Goal: Task Accomplishment & Management: Manage account settings

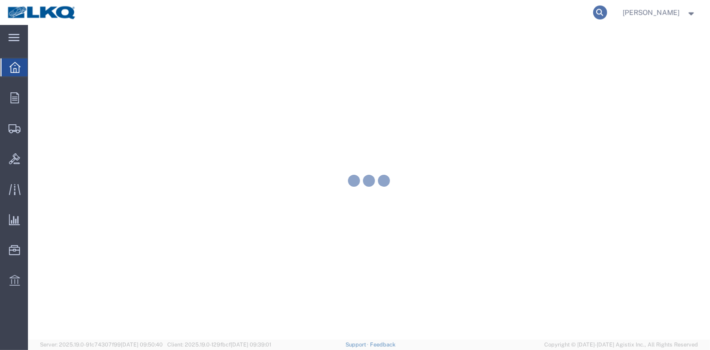
click at [606, 16] on icon at bounding box center [600, 12] width 14 height 14
click at [507, 27] on div at bounding box center [369, 182] width 682 height 315
click at [494, 13] on agx-global-search at bounding box center [449, 12] width 320 height 25
click at [599, 15] on icon at bounding box center [600, 12] width 14 height 14
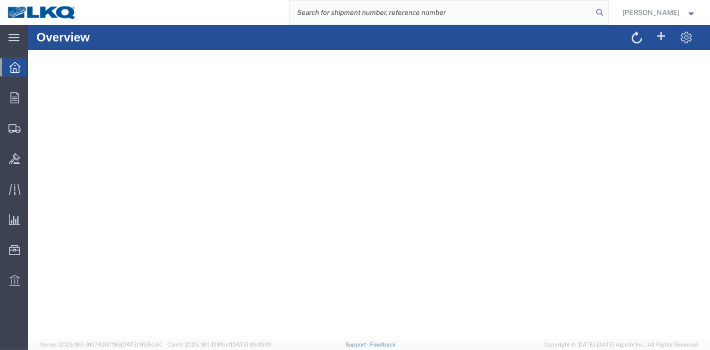
click at [512, 13] on input "search" at bounding box center [442, 12] width 304 height 24
paste input "55631211"
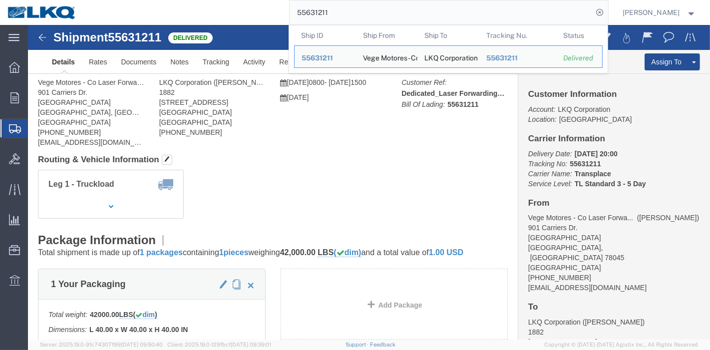
click div
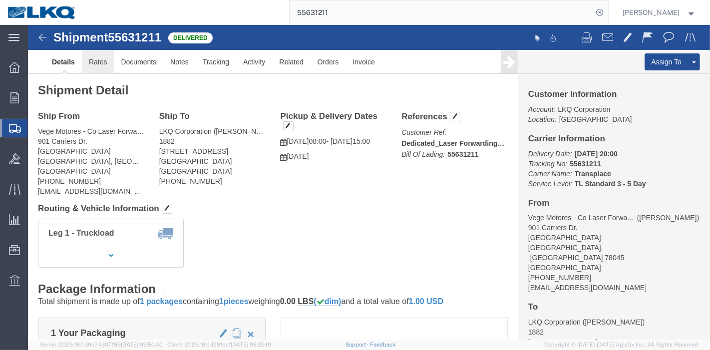
click link "Rates"
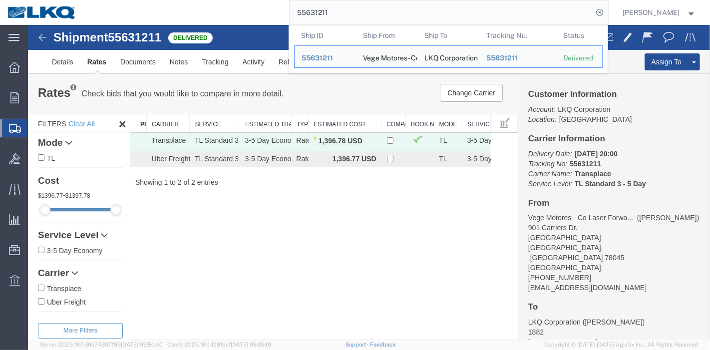
drag, startPoint x: 262, startPoint y: 13, endPoint x: 232, endPoint y: 13, distance: 30.0
click at [232, 13] on div "55631211 Ship ID Ship From Ship To Tracking Nu. Status Ship ID 55631211 Ship Fr…" at bounding box center [346, 12] width 524 height 25
paste input "58460"
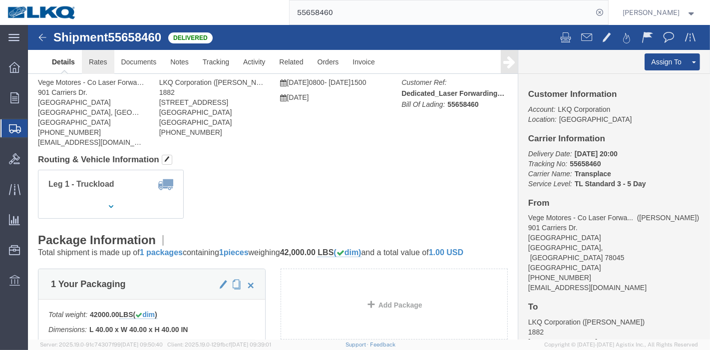
click link "Rates"
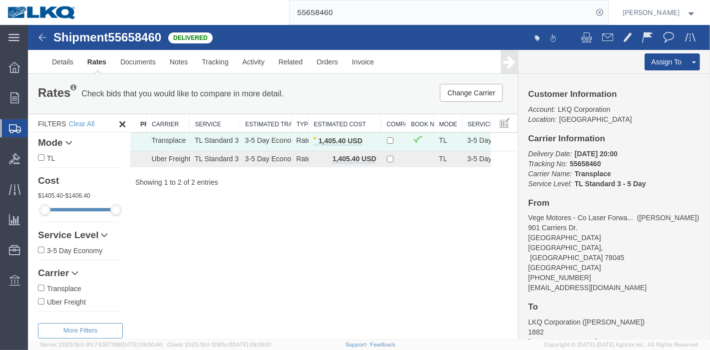
drag, startPoint x: 367, startPoint y: 11, endPoint x: 176, endPoint y: 15, distance: 191.3
click at [176, 15] on div "55658460" at bounding box center [346, 12] width 524 height 25
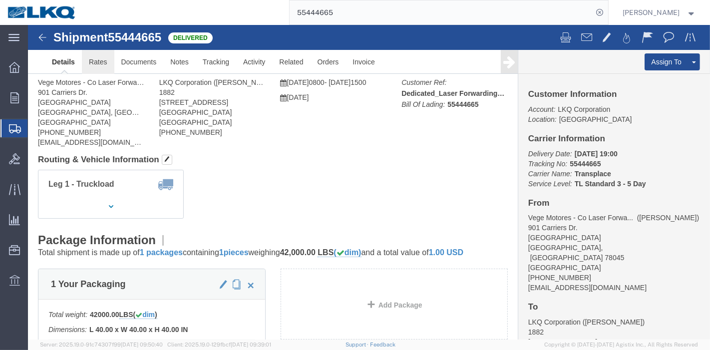
click link "Rates"
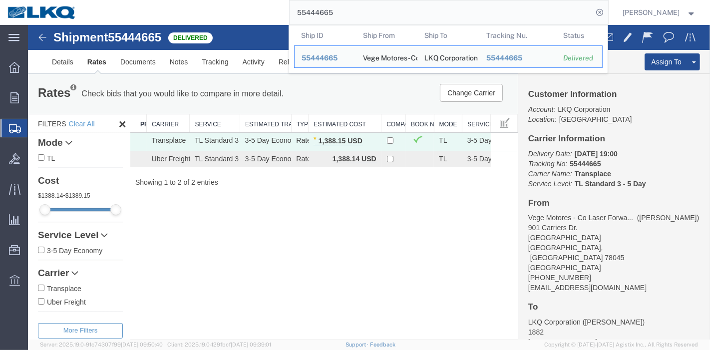
drag, startPoint x: 358, startPoint y: 12, endPoint x: 144, endPoint y: 21, distance: 213.9
click at [151, 21] on div "55444665 Ship ID Ship From Ship To Tracking Nu. Status Ship ID 55444665 Ship Fr…" at bounding box center [346, 12] width 524 height 25
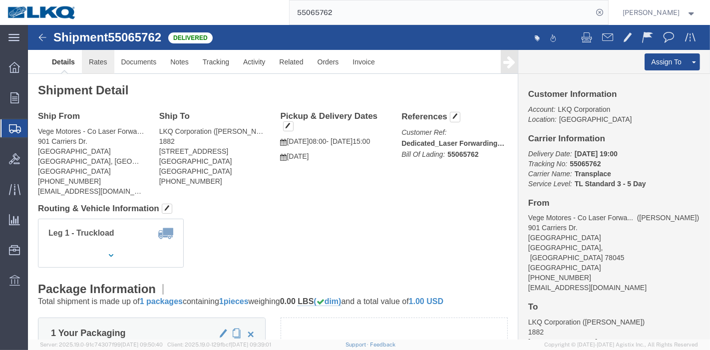
click link "Rates"
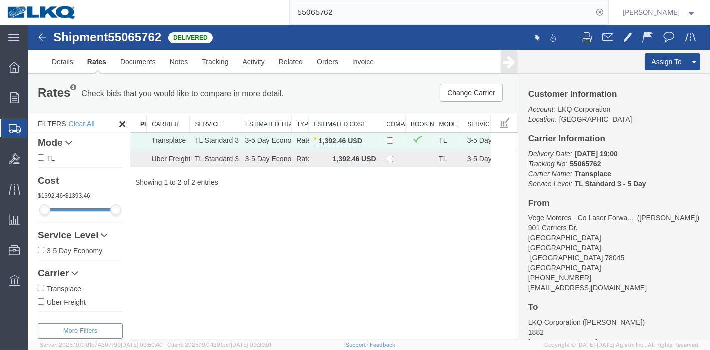
drag, startPoint x: 347, startPoint y: 13, endPoint x: 268, endPoint y: 15, distance: 79.9
click at [268, 15] on div "55065762" at bounding box center [346, 12] width 524 height 25
type input "56383318"
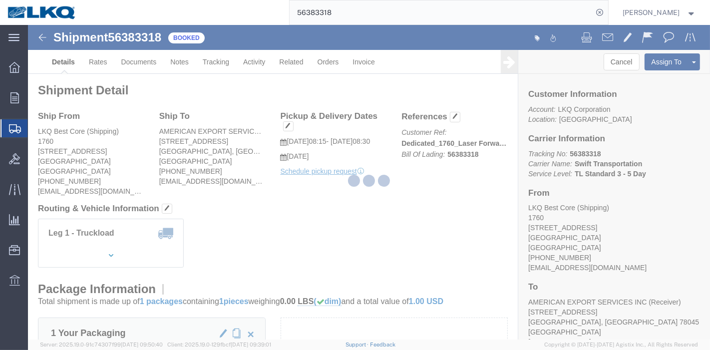
click div
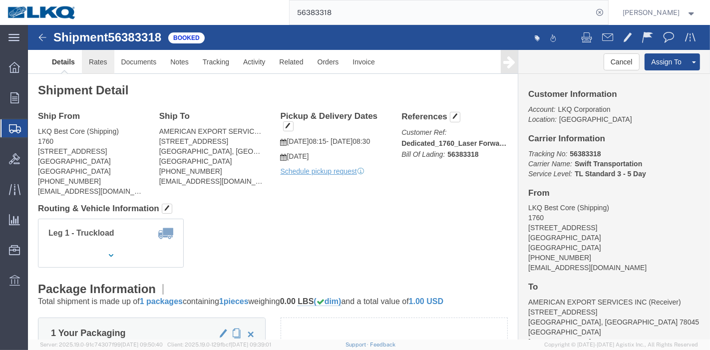
click link "Rates"
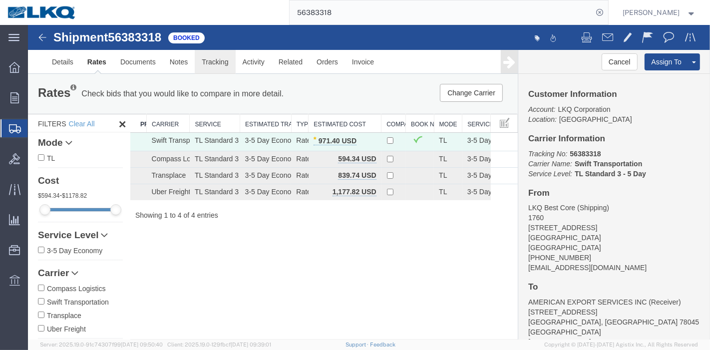
click at [194, 60] on link "Tracking" at bounding box center [214, 62] width 40 height 24
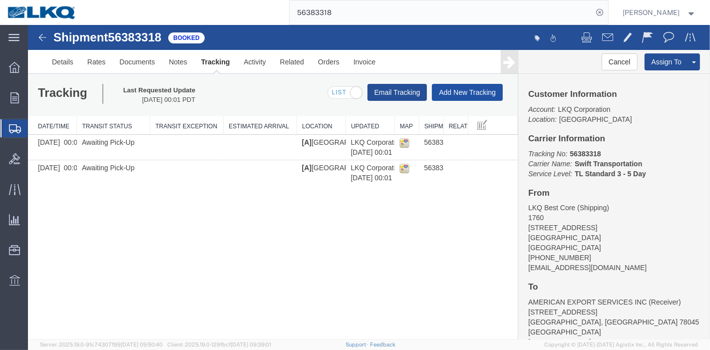
click at [462, 89] on button "Add New Tracking" at bounding box center [466, 92] width 71 height 17
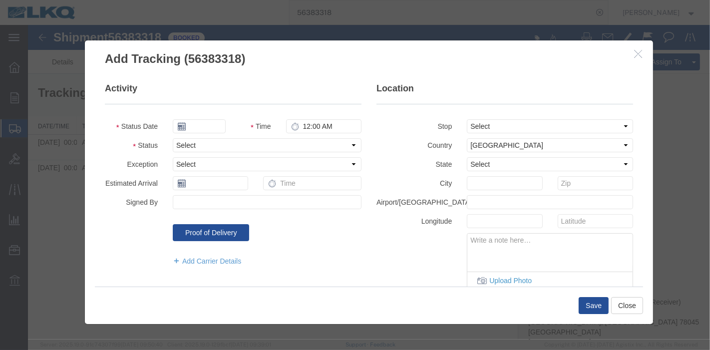
type input "09/17/2025"
type input "2:00 AM"
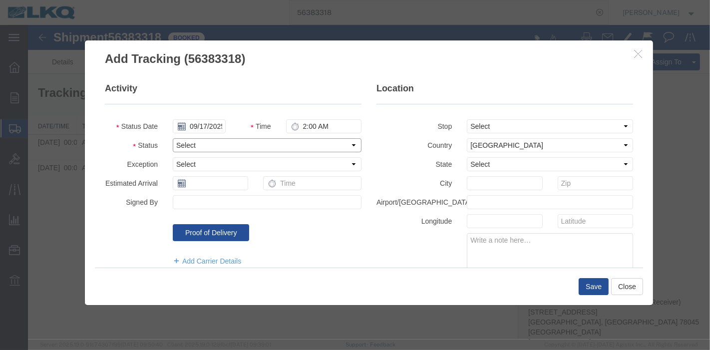
click at [238, 143] on select "Select Arrival Notice Available Arrival Notice Imported Arrive at Delivery Loca…" at bounding box center [266, 145] width 189 height 14
select select "DELIVRED"
click at [172, 138] on select "Select Arrival Notice Available Arrival Notice Imported Arrive at Delivery Loca…" at bounding box center [266, 145] width 189 height 14
click at [590, 285] on button "Save" at bounding box center [593, 286] width 30 height 17
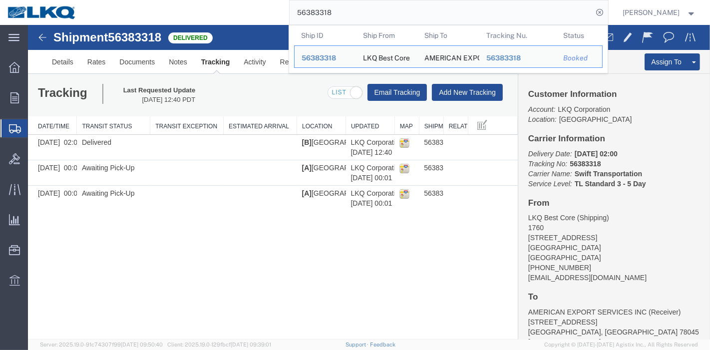
drag, startPoint x: 362, startPoint y: 13, endPoint x: 192, endPoint y: 22, distance: 171.0
click at [192, 22] on div "56383318 Ship ID Ship From Ship To Tracking Nu. Status Ship ID 56383318 Ship Fr…" at bounding box center [346, 12] width 524 height 25
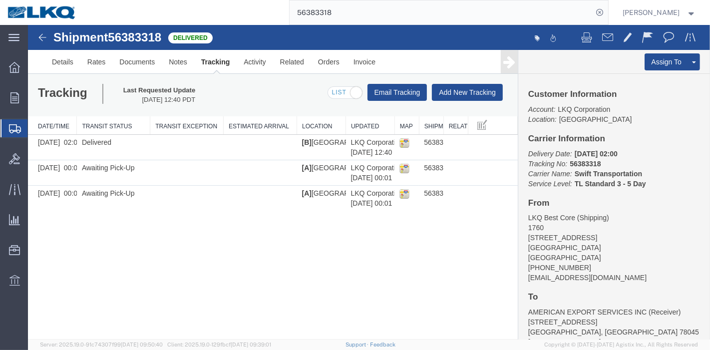
paste input "1"
type input "56383311"
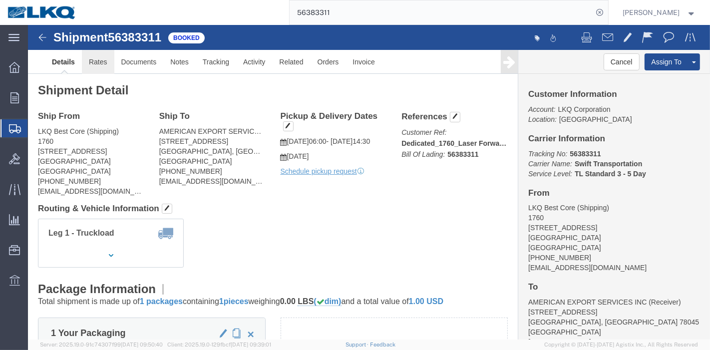
click link "Rates"
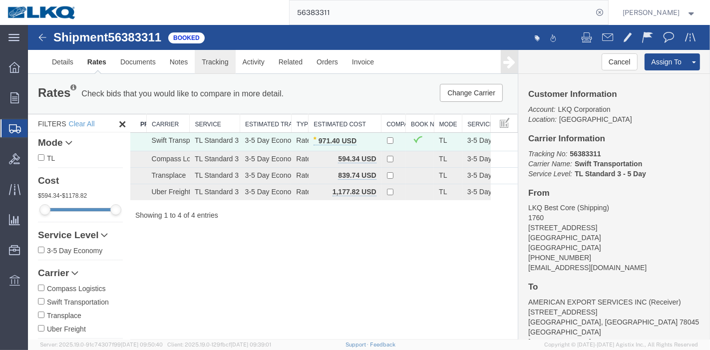
click at [218, 58] on link "Tracking" at bounding box center [214, 62] width 40 height 24
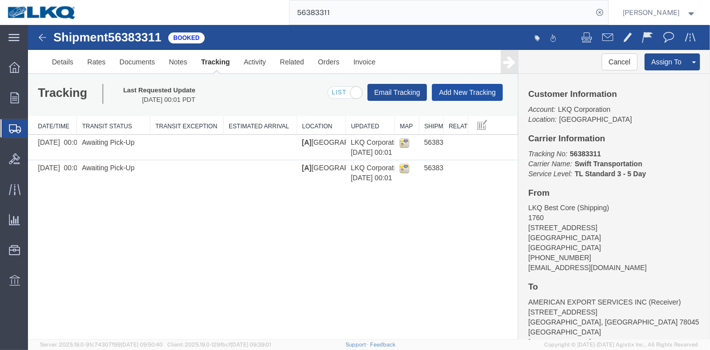
click at [478, 87] on button "Add New Tracking" at bounding box center [466, 92] width 71 height 17
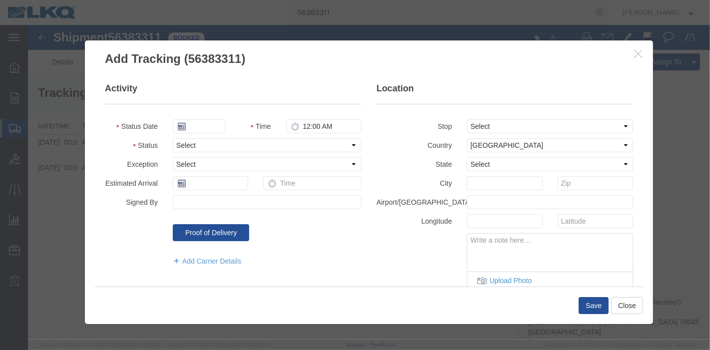
type input "09/17/2025"
type input "2:00 AM"
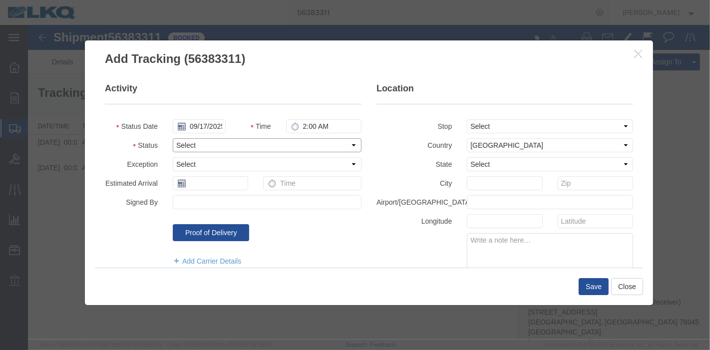
click at [216, 147] on select "Select Arrival Notice Available Arrival Notice Imported Arrive at Delivery Loca…" at bounding box center [266, 145] width 189 height 14
select select "DELIVRED"
click at [172, 138] on select "Select Arrival Notice Available Arrival Notice Imported Arrive at Delivery Loca…" at bounding box center [266, 145] width 189 height 14
click at [586, 287] on button "Save" at bounding box center [593, 286] width 30 height 17
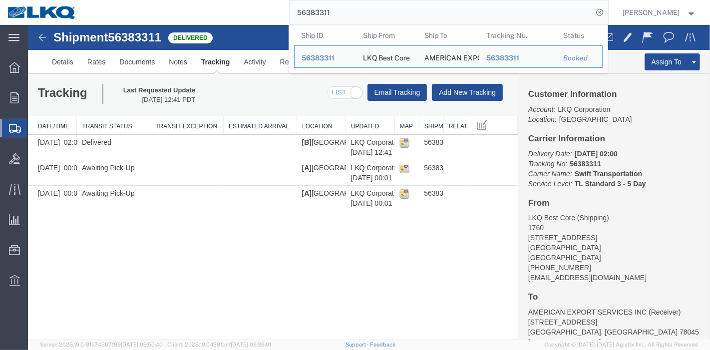
drag, startPoint x: 338, startPoint y: 9, endPoint x: 208, endPoint y: 12, distance: 129.9
click at [209, 12] on div "56383311 Ship ID Ship From Ship To Tracking Nu. Status Ship ID 56383311 Ship Fr…" at bounding box center [346, 12] width 524 height 25
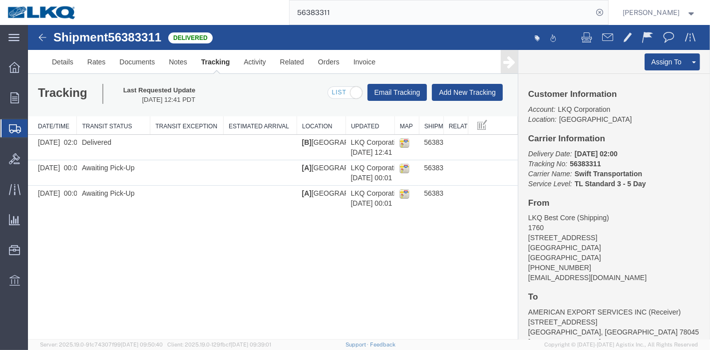
paste input "29179"
type input "56329179"
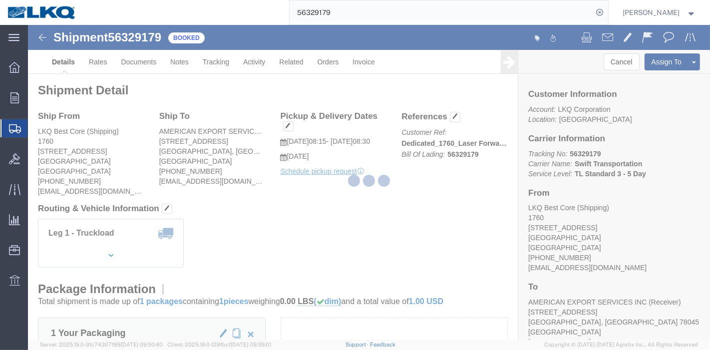
click at [220, 61] on div at bounding box center [369, 182] width 682 height 315
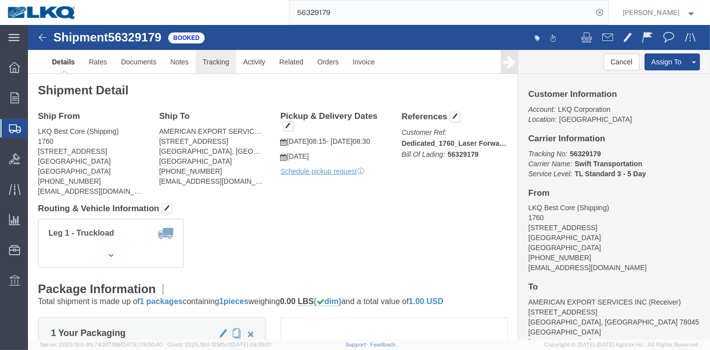
click link "Tracking"
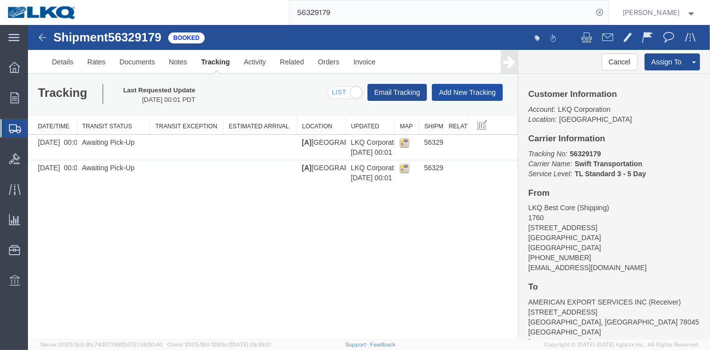
click at [479, 87] on button "Add New Tracking" at bounding box center [466, 92] width 71 height 17
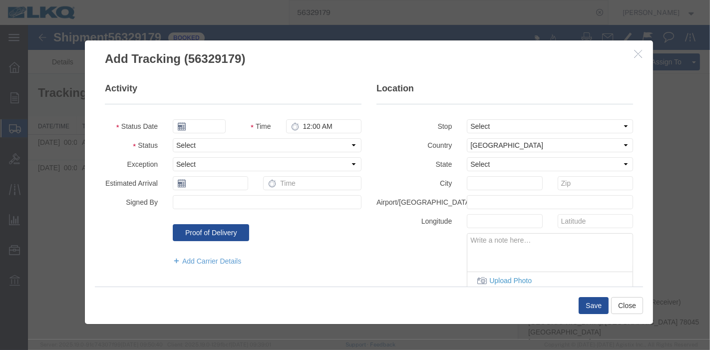
type input "09/17/2025"
type input "2:00 AM"
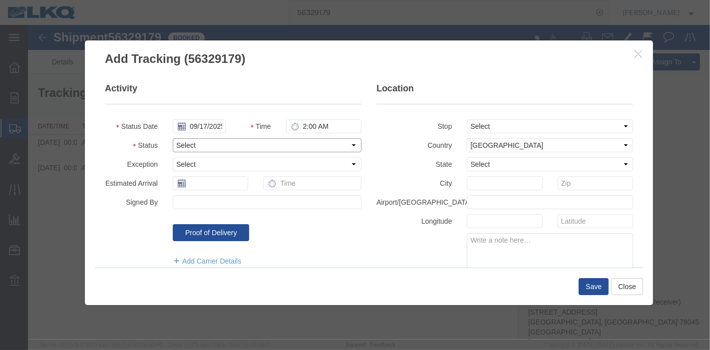
click at [207, 138] on select "Select Arrival Notice Available Arrival Notice Imported Arrive at Delivery Loca…" at bounding box center [266, 145] width 189 height 14
select select "DELIVRED"
click at [172, 138] on select "Select Arrival Notice Available Arrival Notice Imported Arrive at Delivery Loca…" at bounding box center [266, 145] width 189 height 14
click at [589, 287] on button "Save" at bounding box center [593, 286] width 30 height 17
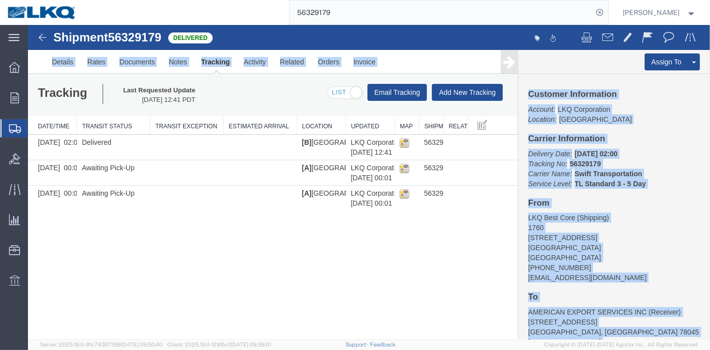
drag, startPoint x: 357, startPoint y: 22, endPoint x: 244, endPoint y: 8, distance: 114.7
click at [244, 25] on html "Shipment 56329179 3 of 3 Delivered Details Rates Documents Notes Tracking Activ…" at bounding box center [368, 182] width 682 height 315
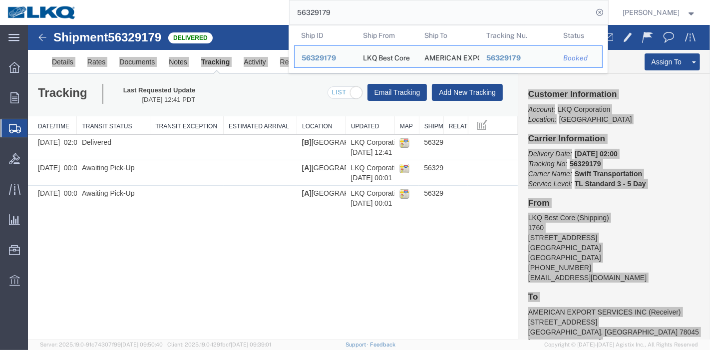
click at [345, 16] on input "56329179" at bounding box center [442, 12] width 304 height 24
drag, startPoint x: 352, startPoint y: 13, endPoint x: 280, endPoint y: 10, distance: 73.0
click at [280, 10] on div "56329179 Ship ID Ship From Ship To Tracking Nu. Status Ship ID 56329179 Ship Fr…" at bounding box center [346, 12] width 524 height 25
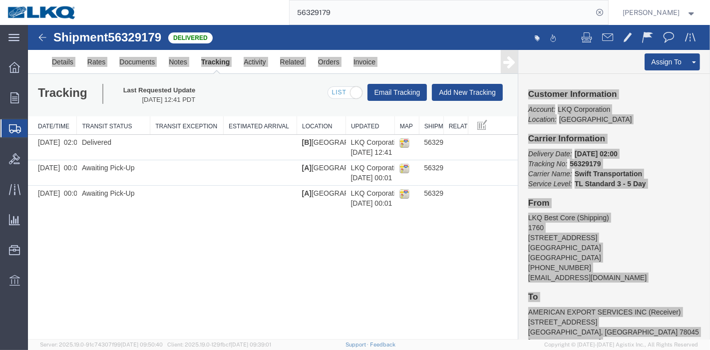
paste input "5979518"
type input "55979518"
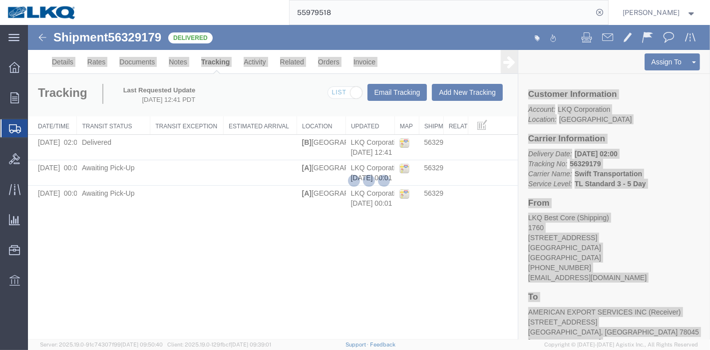
click at [222, 292] on div at bounding box center [369, 182] width 682 height 315
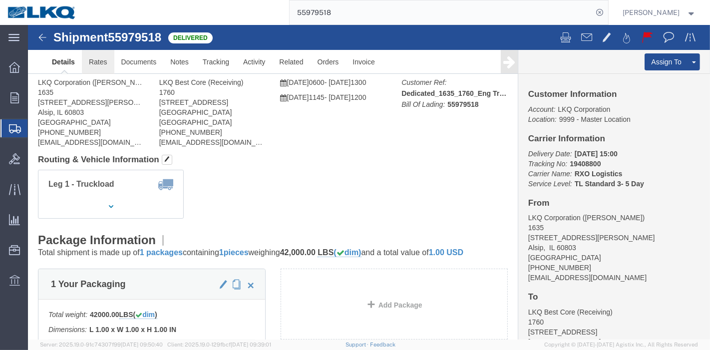
click link "Rates"
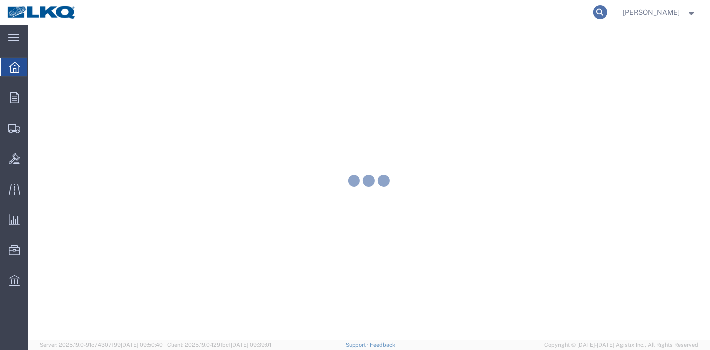
click at [607, 12] on icon at bounding box center [600, 12] width 14 height 14
click at [531, 15] on input "search" at bounding box center [442, 12] width 304 height 24
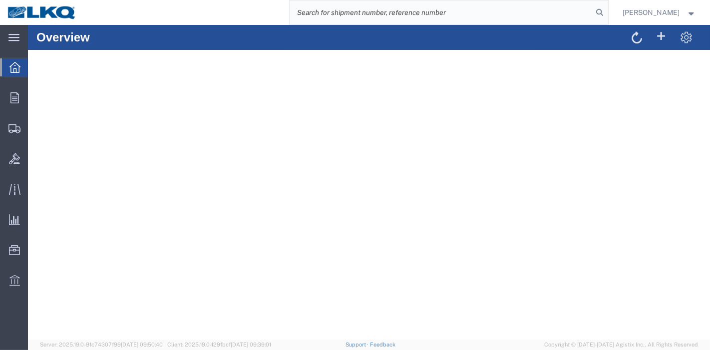
paste input "56329175"
type input "56329175"
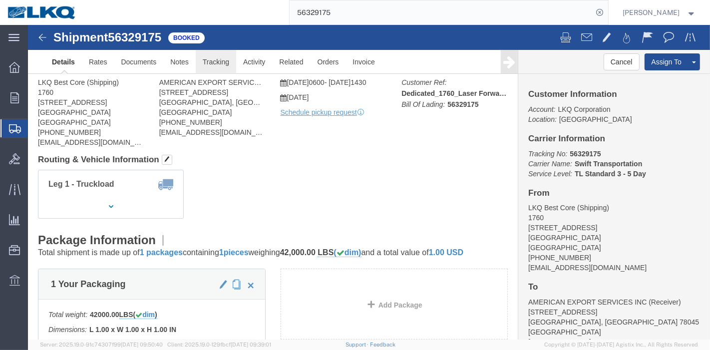
click body "Shipment 56329175 Booked Details Rates Documents Notes Tracking Activity Relate…"
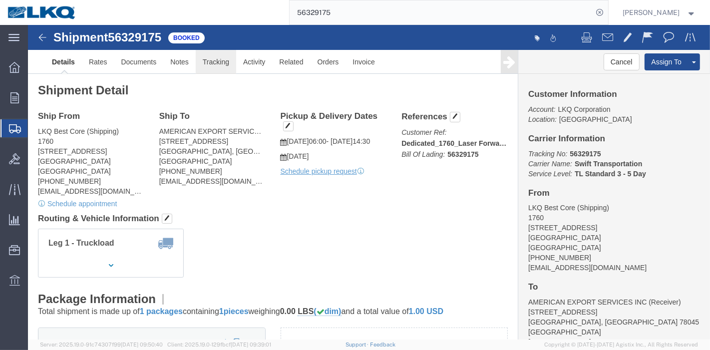
click link "Tracking"
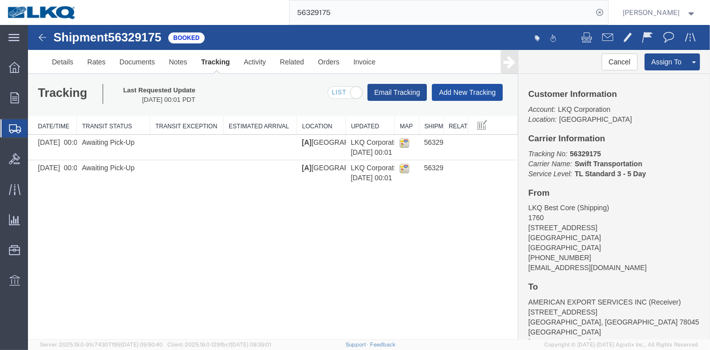
click at [467, 92] on button "Add New Tracking" at bounding box center [466, 92] width 71 height 17
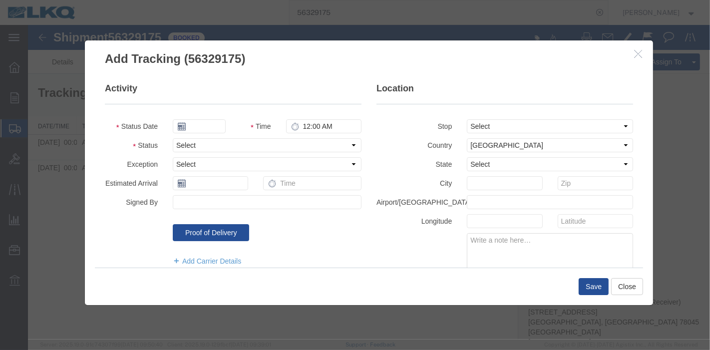
type input "09/17/2025"
type input "2:00 AM"
click at [206, 143] on select "Select Arrival Notice Available Arrival Notice Imported Arrive at Delivery Loca…" at bounding box center [266, 145] width 189 height 14
select select "DELIVRED"
click at [172, 138] on select "Select Arrival Notice Available Arrival Notice Imported Arrive at Delivery Loca…" at bounding box center [266, 145] width 189 height 14
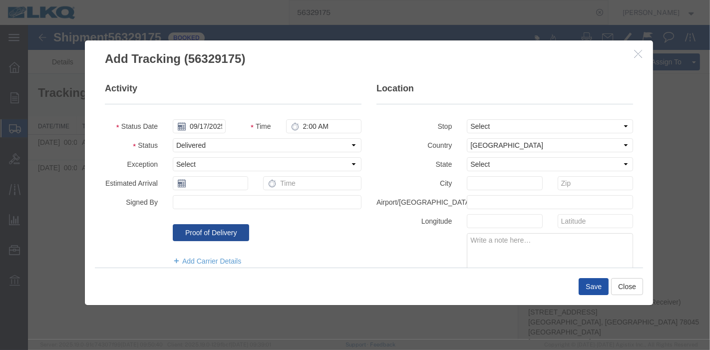
click at [590, 285] on button "Save" at bounding box center [593, 286] width 30 height 17
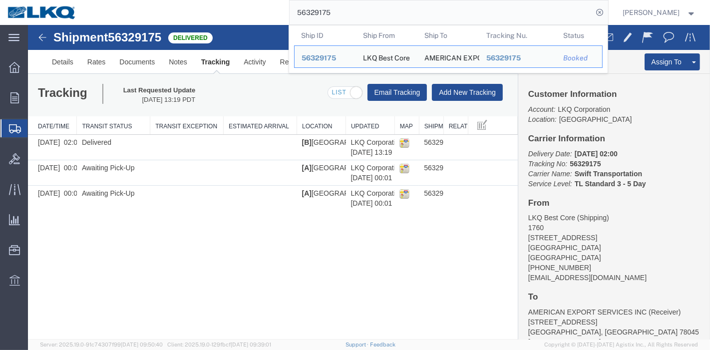
drag, startPoint x: 368, startPoint y: 7, endPoint x: 243, endPoint y: 6, distance: 125.3
click at [243, 6] on div "56329175 Ship ID Ship From Ship To Tracking Nu. Status Ship ID 56329175 Ship Fr…" at bounding box center [346, 12] width 524 height 25
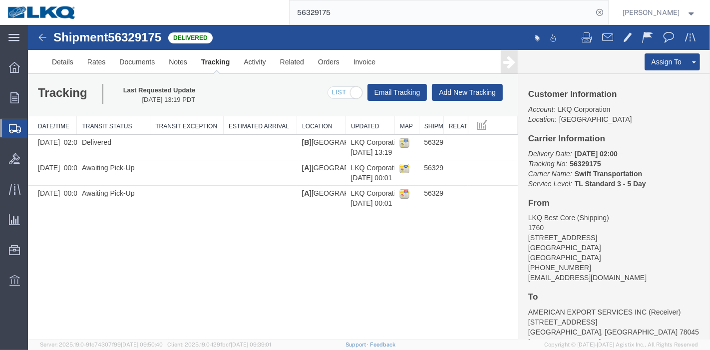
paste input "70101"
type input "56370101"
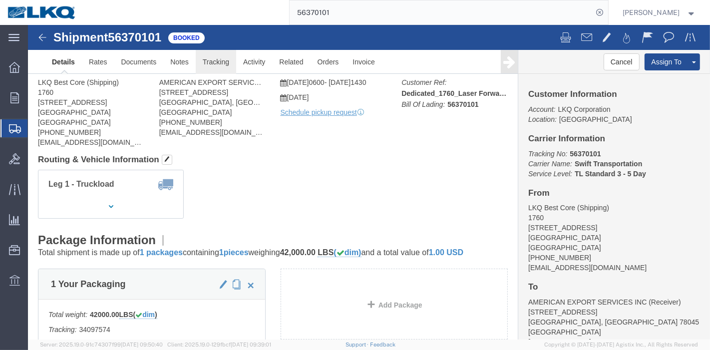
click link "Tracking"
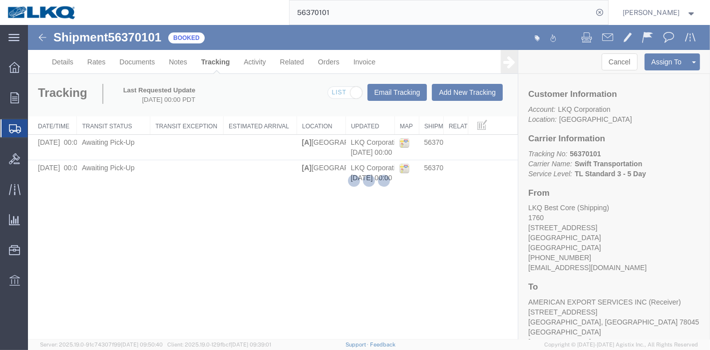
click at [471, 92] on div at bounding box center [369, 182] width 682 height 315
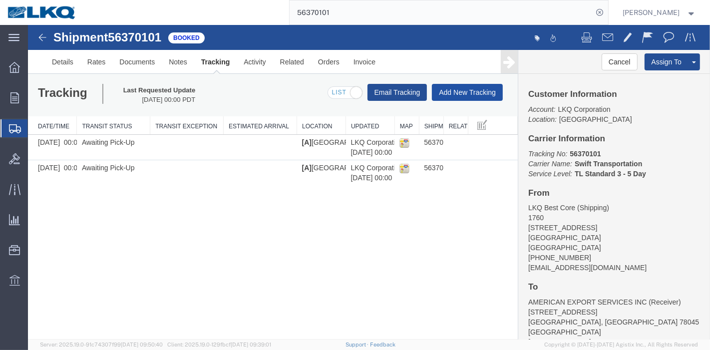
click at [470, 92] on button "Add New Tracking" at bounding box center [466, 92] width 71 height 17
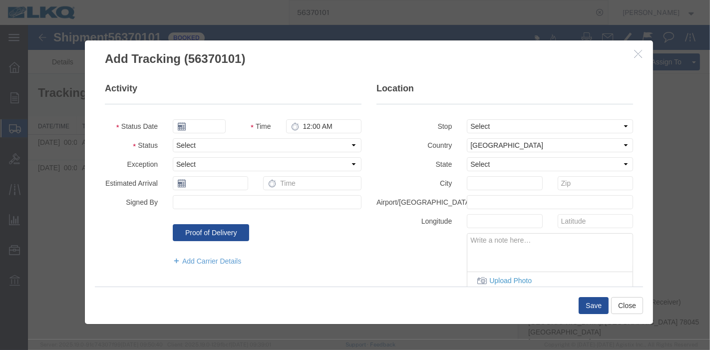
type input "09/17/2025"
type input "2:00 AM"
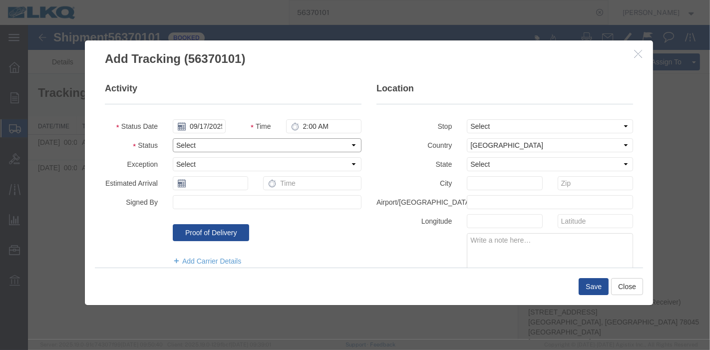
click at [216, 149] on select "Select Arrival Notice Available Arrival Notice Imported Arrive at Delivery Loca…" at bounding box center [266, 145] width 189 height 14
select select "DELIVRED"
click at [172, 138] on select "Select Arrival Notice Available Arrival Notice Imported Arrive at Delivery Loca…" at bounding box center [266, 145] width 189 height 14
click at [587, 289] on button "Save" at bounding box center [593, 286] width 30 height 17
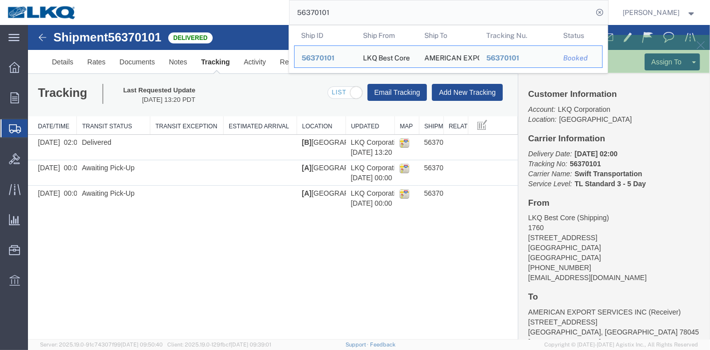
drag, startPoint x: 341, startPoint y: 12, endPoint x: 259, endPoint y: 8, distance: 83.0
click at [259, 9] on div "56370101 Ship ID Ship From Ship To Tracking Nu. Status Ship ID 56370101 Ship Fr…" at bounding box center [346, 12] width 524 height 25
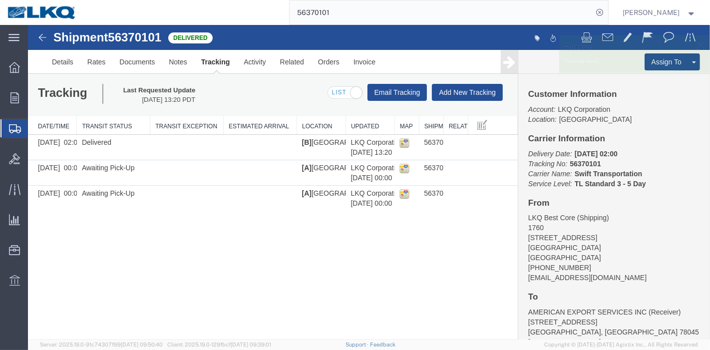
paste input "715277"
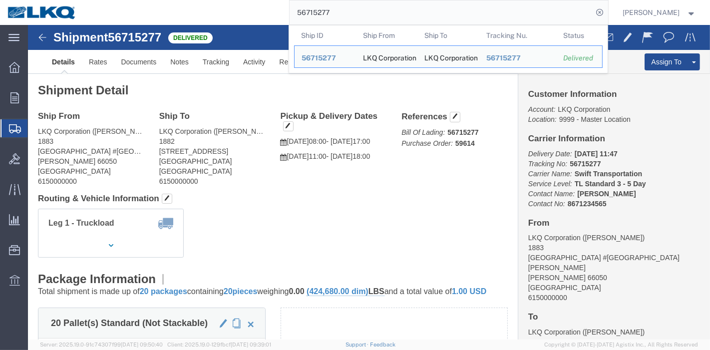
drag, startPoint x: 342, startPoint y: 11, endPoint x: 275, endPoint y: 11, distance: 67.4
click at [277, 11] on div "56715277 Ship ID Ship From Ship To Tracking Nu. Status Ship ID 56715277 Ship Fr…" at bounding box center [346, 12] width 524 height 25
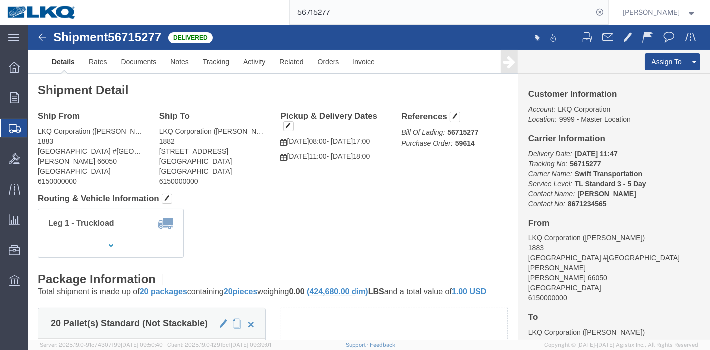
paste input "397348"
type input "56397348"
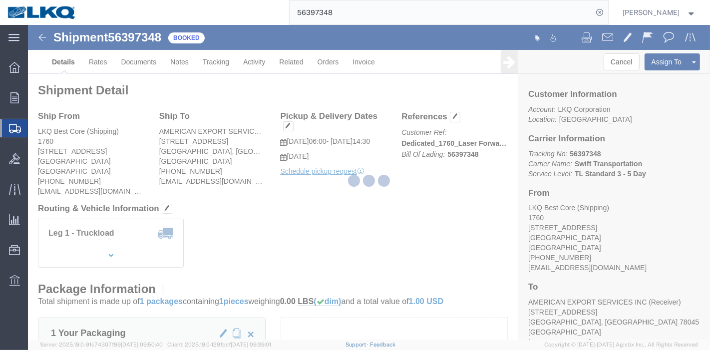
click at [209, 60] on div at bounding box center [369, 182] width 682 height 315
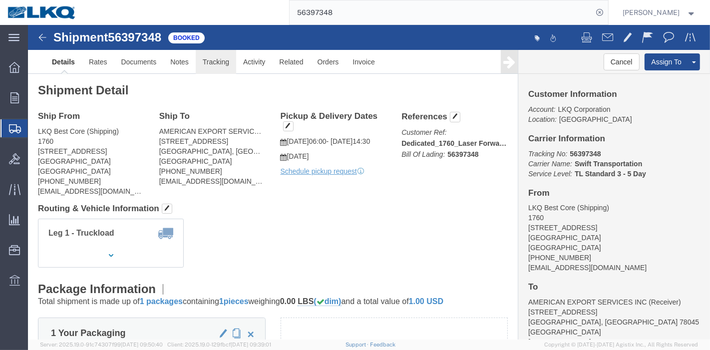
click link "Tracking"
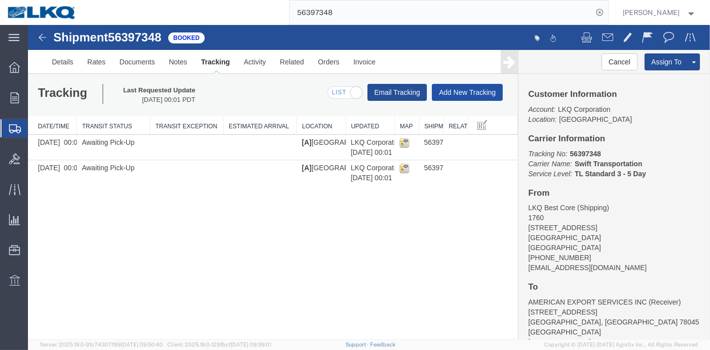
click at [439, 93] on button "Add New Tracking" at bounding box center [466, 92] width 71 height 17
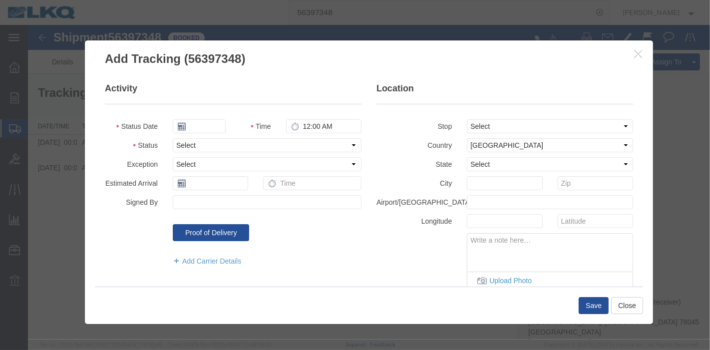
type input "09/17/2025"
type input "2:00 AM"
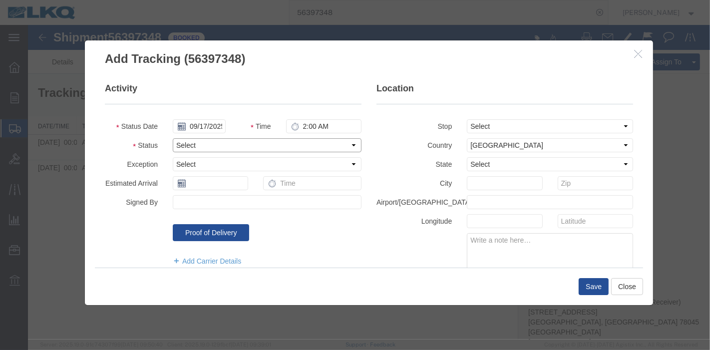
click at [219, 151] on select "Select Arrival Notice Available Arrival Notice Imported Arrive at Delivery Loca…" at bounding box center [266, 145] width 189 height 14
select select "DELIVRED"
click at [172, 138] on select "Select Arrival Notice Available Arrival Notice Imported Arrive at Delivery Loca…" at bounding box center [266, 145] width 189 height 14
click at [590, 290] on button "Save" at bounding box center [593, 286] width 30 height 17
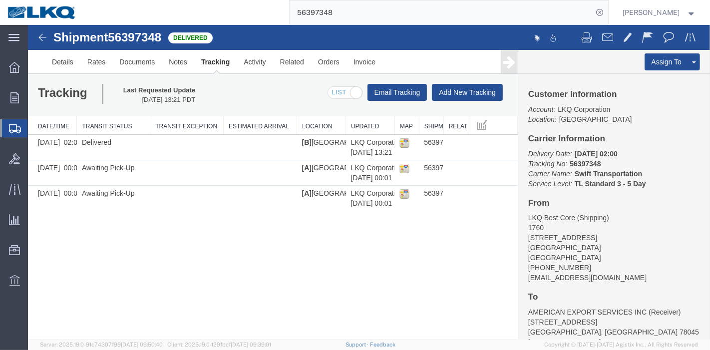
drag, startPoint x: 329, startPoint y: 7, endPoint x: 192, endPoint y: 4, distance: 136.8
click at [192, 4] on div "56397348" at bounding box center [346, 12] width 524 height 25
paste input "652126"
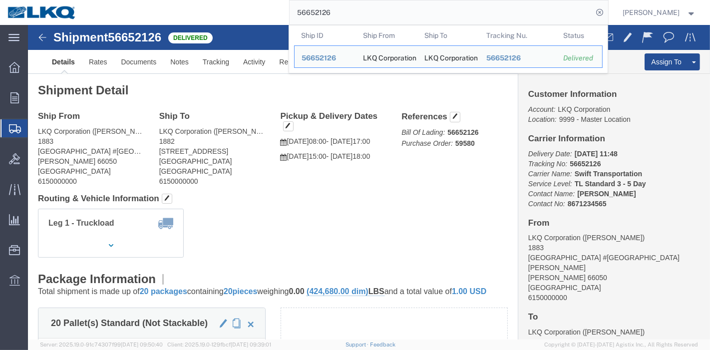
drag, startPoint x: 363, startPoint y: 13, endPoint x: 219, endPoint y: 13, distance: 144.8
click at [219, 13] on div "56652126 Ship ID Ship From Ship To Tracking Nu. Status Ship ID 56652126 Ship Fr…" at bounding box center [346, 12] width 524 height 25
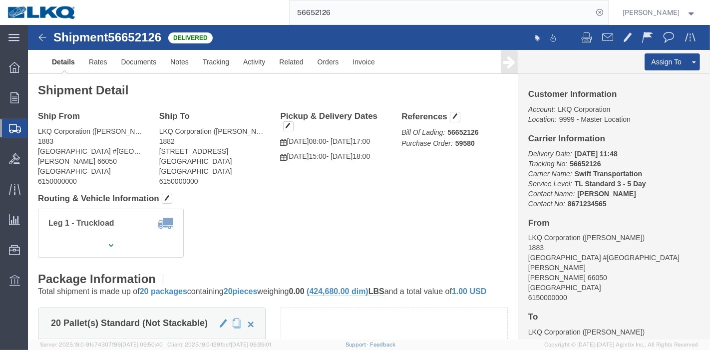
paste input "717595"
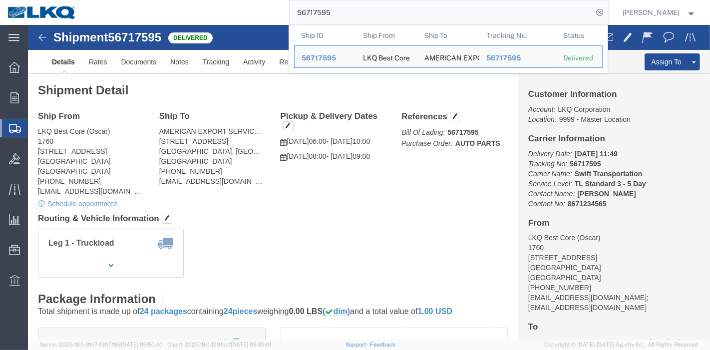
drag, startPoint x: 333, startPoint y: 10, endPoint x: 212, endPoint y: 9, distance: 120.8
click at [212, 9] on div "56717595 Ship ID Ship From Ship To Tracking Nu. Status Ship ID 56717595 Ship Fr…" at bounding box center [346, 12] width 524 height 25
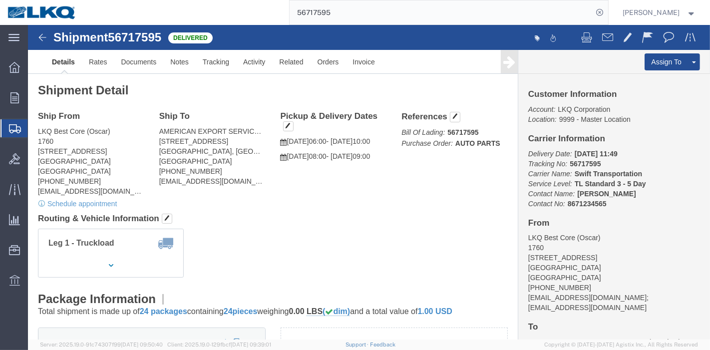
paste input "5224"
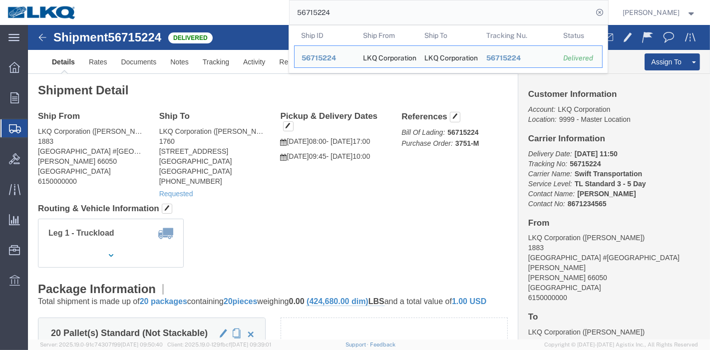
drag, startPoint x: 345, startPoint y: 12, endPoint x: 197, endPoint y: 10, distance: 148.3
click at [197, 10] on div "56715224 Ship ID Ship From Ship To Tracking Nu. Status Ship ID 56715224 Ship Fr…" at bounding box center [346, 12] width 524 height 25
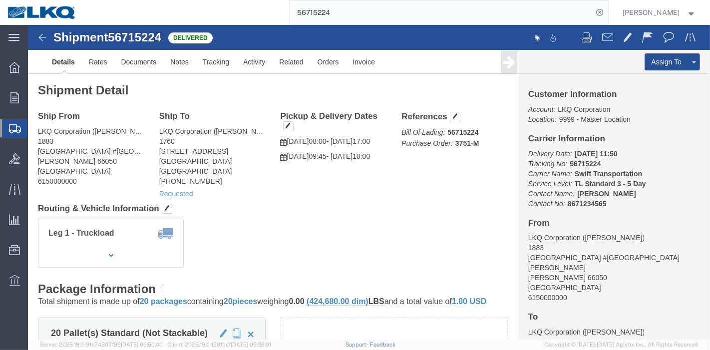
paste input "411611"
type input "56411611"
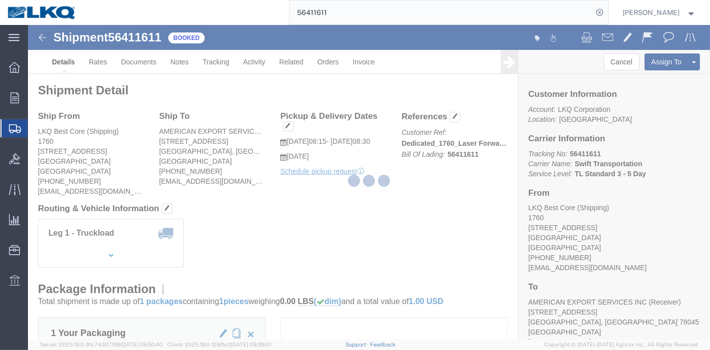
click at [209, 64] on div at bounding box center [369, 182] width 682 height 315
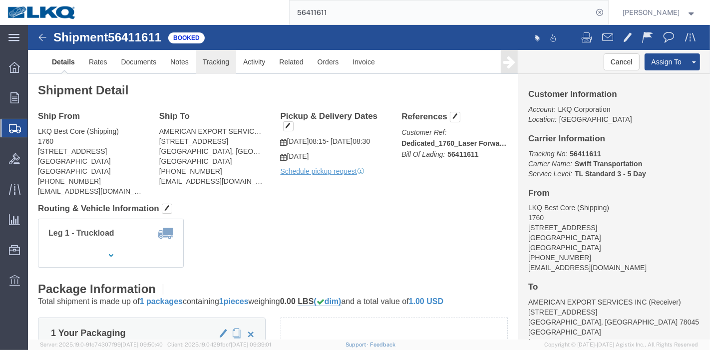
click link "Tracking"
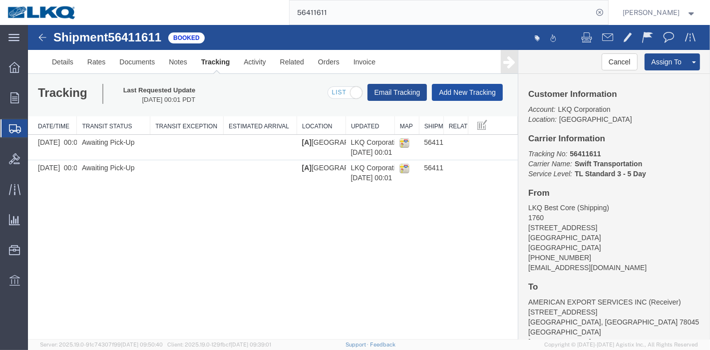
click at [441, 91] on button "Add New Tracking" at bounding box center [466, 92] width 71 height 17
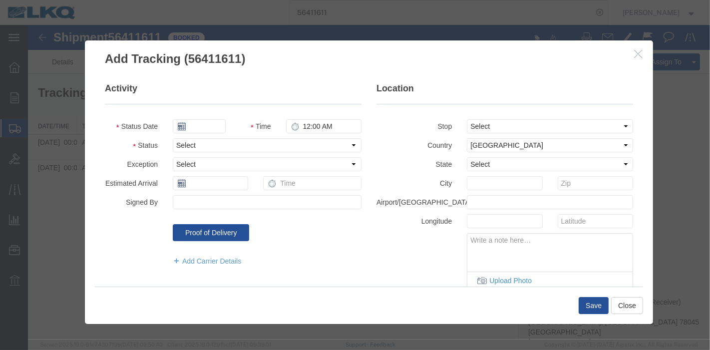
type input "09/17/2025"
type input "2:00 AM"
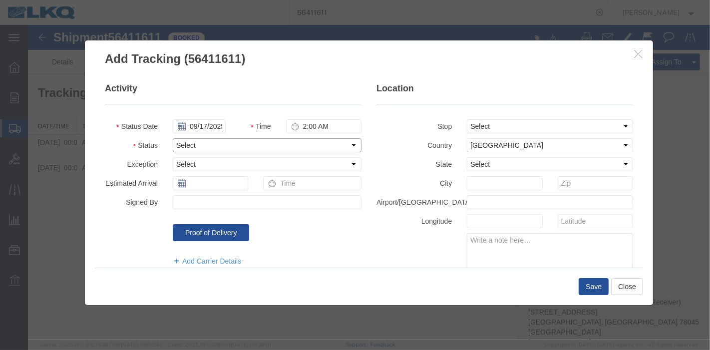
click at [220, 151] on select "Select Arrival Notice Available Arrival Notice Imported Arrive at Delivery Loca…" at bounding box center [266, 145] width 189 height 14
select select "DELIVRED"
click at [172, 138] on select "Select Arrival Notice Available Arrival Notice Imported Arrive at Delivery Loca…" at bounding box center [266, 145] width 189 height 14
click at [592, 290] on button "Save" at bounding box center [593, 286] width 30 height 17
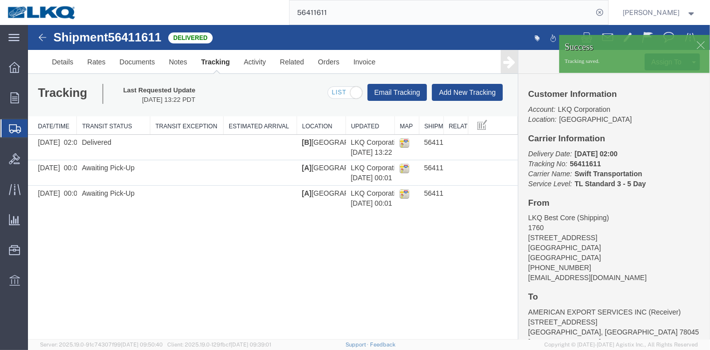
drag, startPoint x: 353, startPoint y: 14, endPoint x: 200, endPoint y: 7, distance: 152.9
click at [200, 7] on div "56411611" at bounding box center [346, 12] width 524 height 25
paste input "737965"
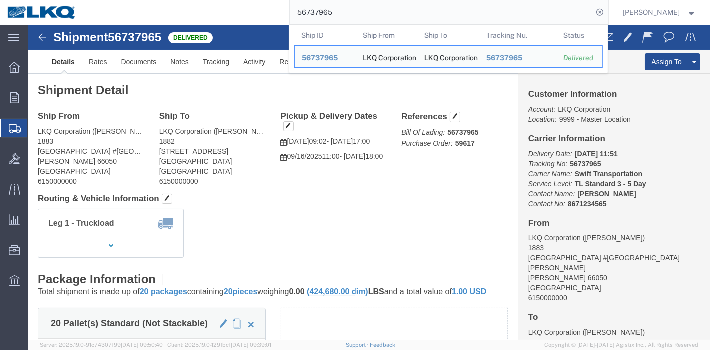
drag, startPoint x: 356, startPoint y: 19, endPoint x: 252, endPoint y: 15, distance: 104.4
click at [252, 15] on div "56737965 Ship ID Ship From Ship To Tracking Nu. Status Ship ID 56737965 Ship Fr…" at bounding box center [346, 12] width 524 height 25
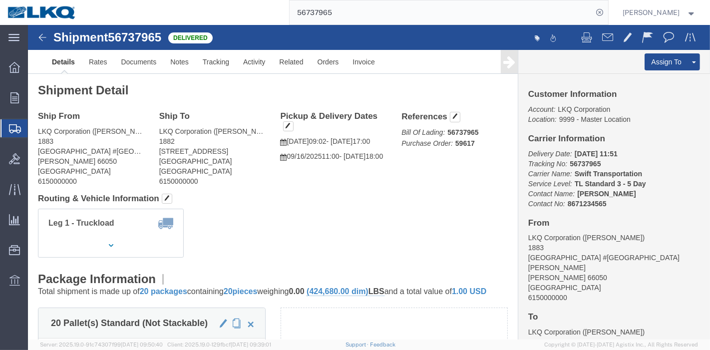
paste input "397352"
type input "56397352"
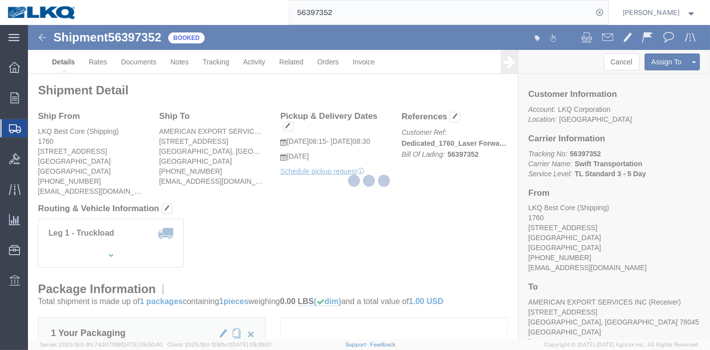
click at [221, 61] on div at bounding box center [369, 182] width 682 height 315
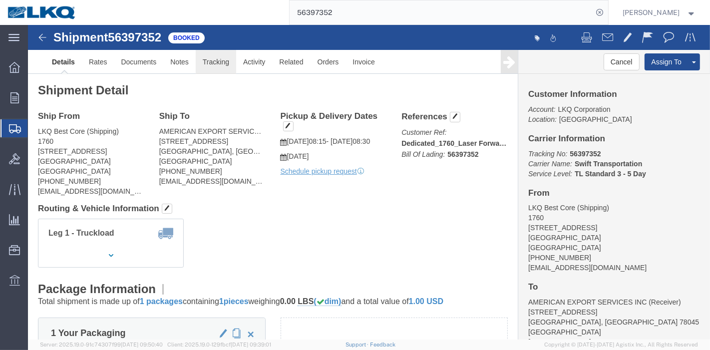
click link "Tracking"
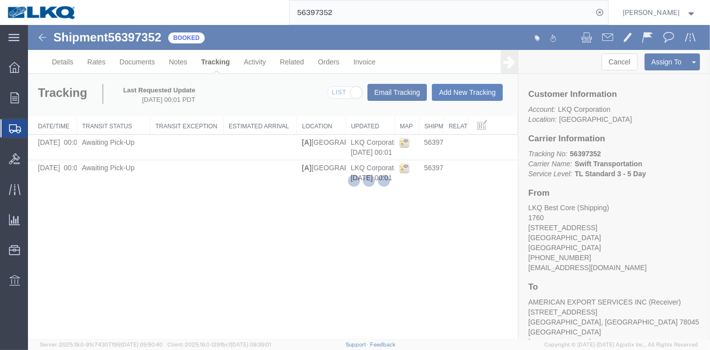
click at [434, 94] on button "Add New Tracking" at bounding box center [466, 92] width 71 height 17
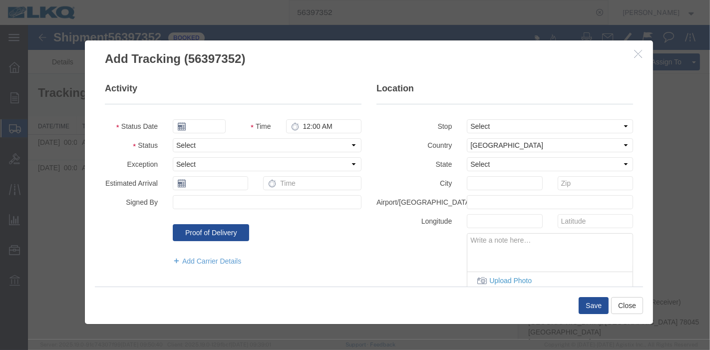
type input "09/17/2025"
type input "2:00 AM"
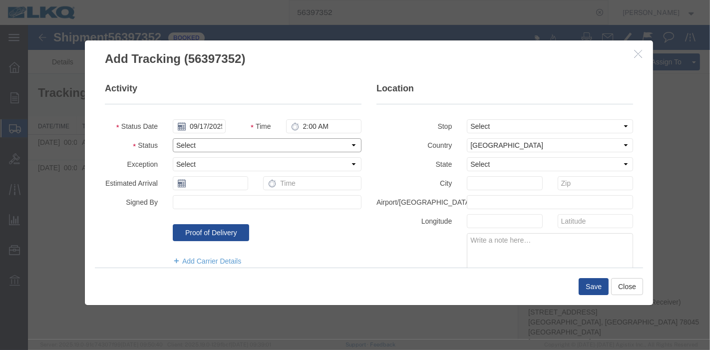
click at [216, 140] on select "Select Arrival Notice Available Arrival Notice Imported Arrive at Delivery Loca…" at bounding box center [266, 145] width 189 height 14
select select "DELIVRED"
click at [172, 138] on select "Select Arrival Notice Available Arrival Notice Imported Arrive at Delivery Loca…" at bounding box center [266, 145] width 189 height 14
click at [594, 287] on button "Save" at bounding box center [593, 286] width 30 height 17
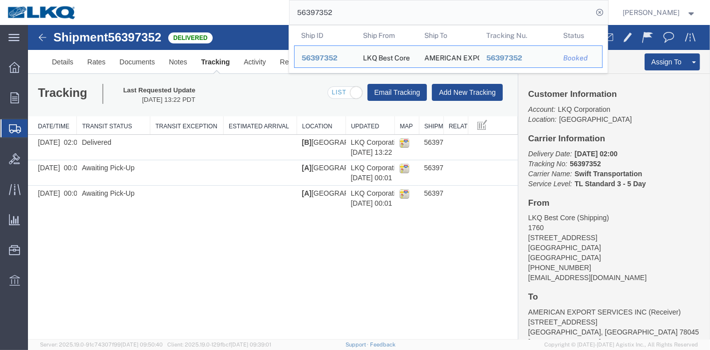
drag, startPoint x: 375, startPoint y: 10, endPoint x: 213, endPoint y: 10, distance: 162.3
click at [213, 10] on div "56397352 Ship ID Ship From Ship To Tracking Nu. Status Ship ID 56397352 Ship Fr…" at bounding box center [346, 12] width 524 height 25
paste input "29175"
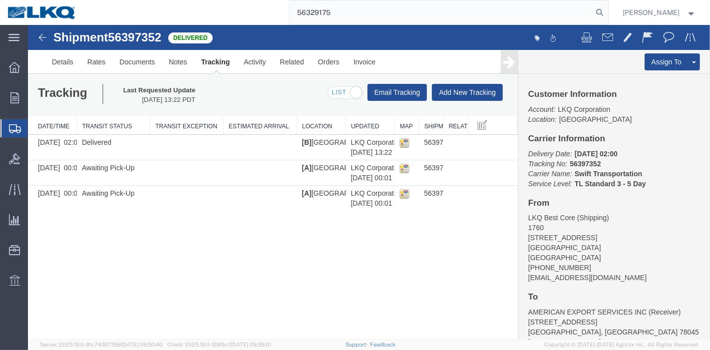
paste input "56329175"
type input "5632917556329175"
paste input "56329175"
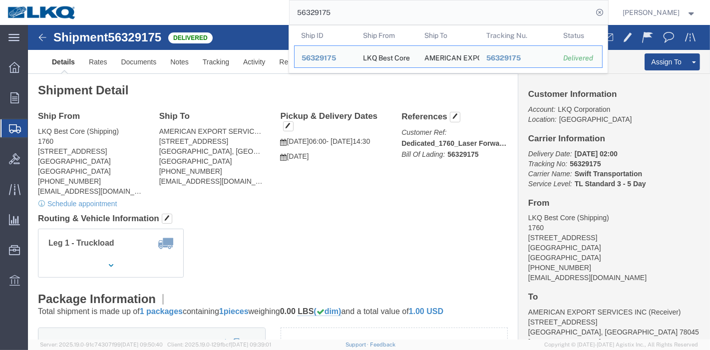
drag, startPoint x: 328, startPoint y: 12, endPoint x: 204, endPoint y: 12, distance: 123.3
click at [204, 12] on div "56329175 Ship ID Ship From Ship To Tracking Nu. Status Ship ID 56329175 Ship Fr…" at bounding box center [346, 12] width 524 height 25
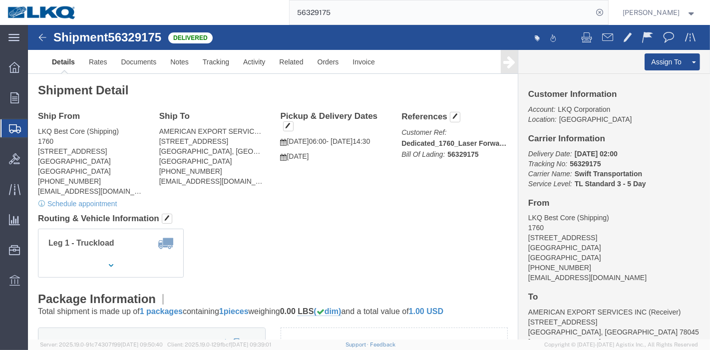
paste input "70101"
type input "56370101"
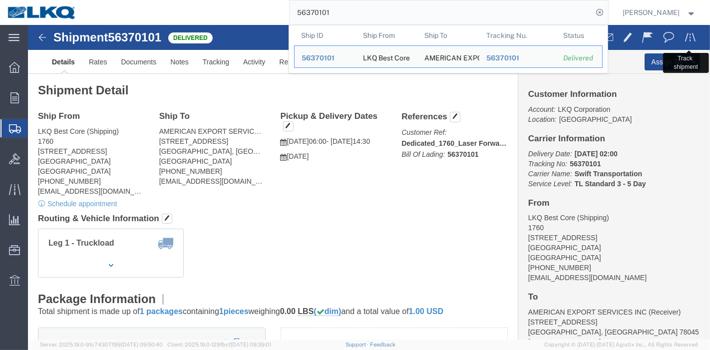
drag, startPoint x: 675, startPoint y: 5, endPoint x: 675, endPoint y: 12, distance: 6.5
click at [675, 5] on div "[PERSON_NAME]" at bounding box center [660, 12] width 88 height 25
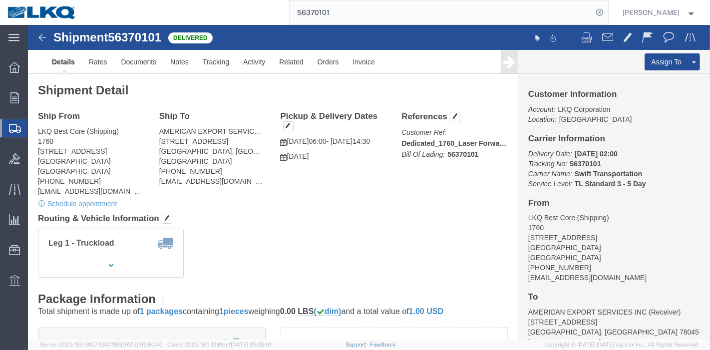
click at [668, 8] on span "[PERSON_NAME]" at bounding box center [651, 12] width 57 height 11
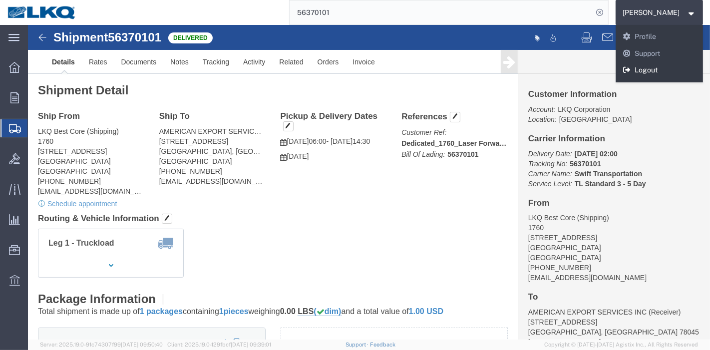
click at [648, 73] on link "Logout" at bounding box center [660, 70] width 88 height 17
